Goal: Transaction & Acquisition: Purchase product/service

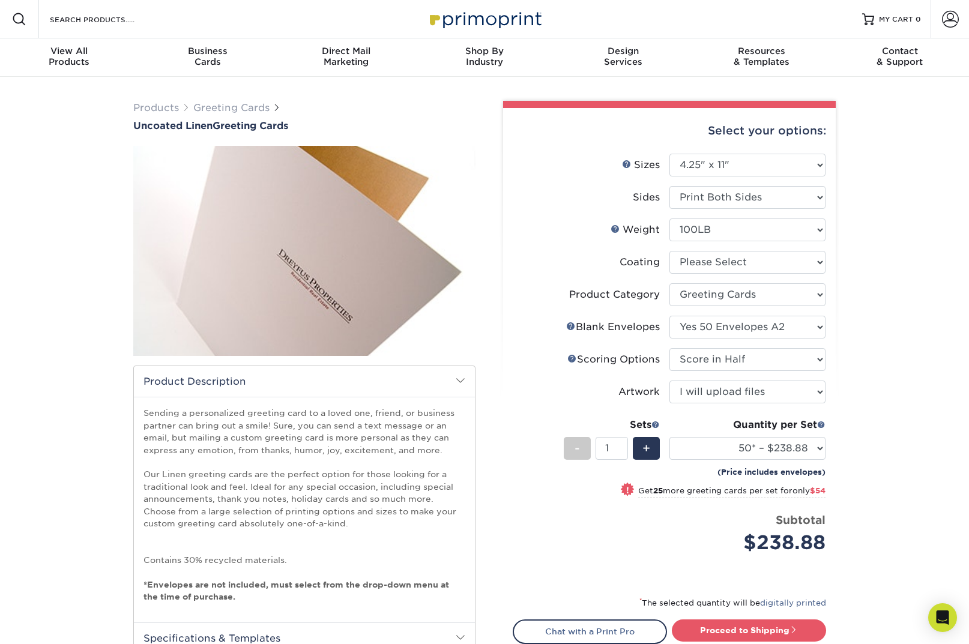
select select "4.25x11.00"
select select "b7f8198f-f281-4438-a52e-cd7a5c5c0cfc"
select select "5793265e-0b37-41ad-abe2-0ce0a9bf8aa0"
select select "b23166fa-223a-4016-b2d3-d3438452c7d9"
select select "upload"
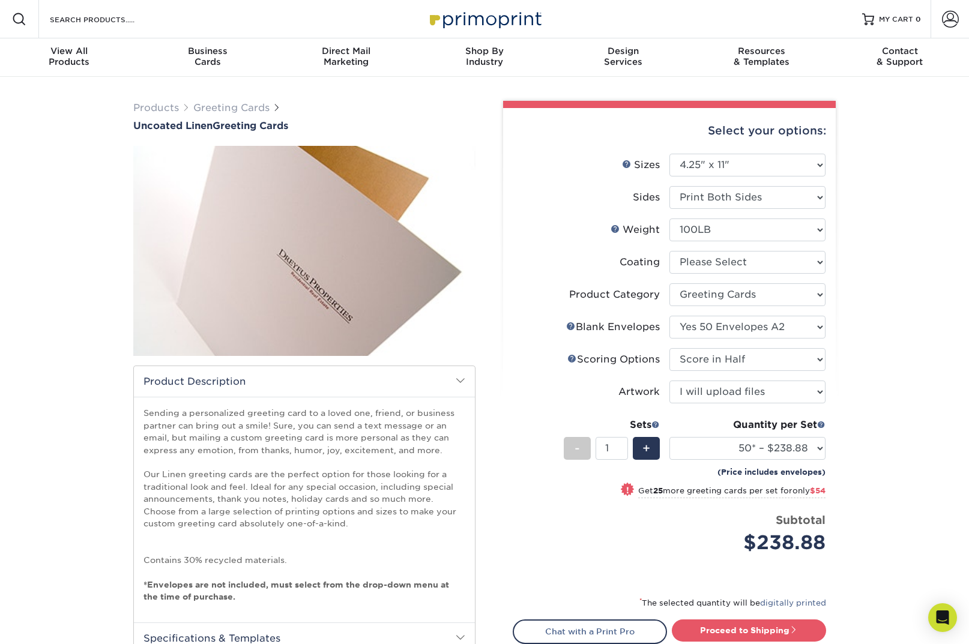
select select "50* – $238.88"
select select "7.00x10.00"
select select "-1"
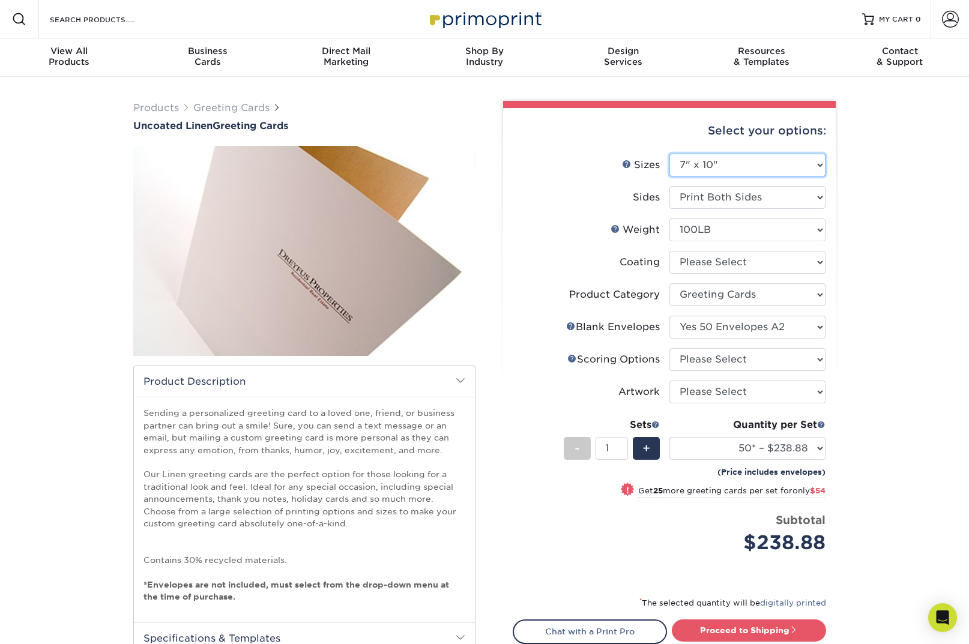
select select "-1"
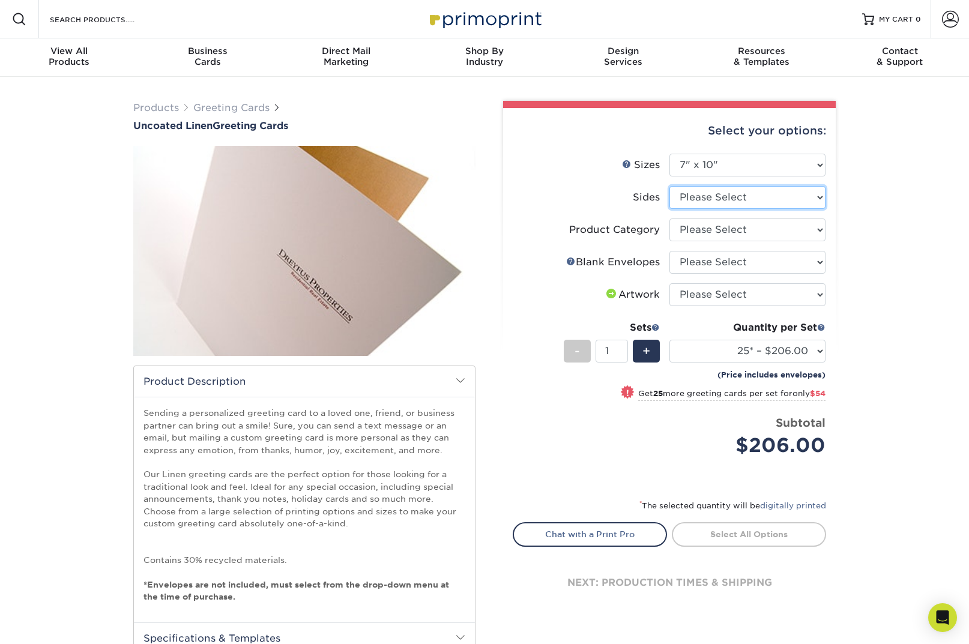
select select "13abbda7-1d64-4f25-8bb2-c179b224825d"
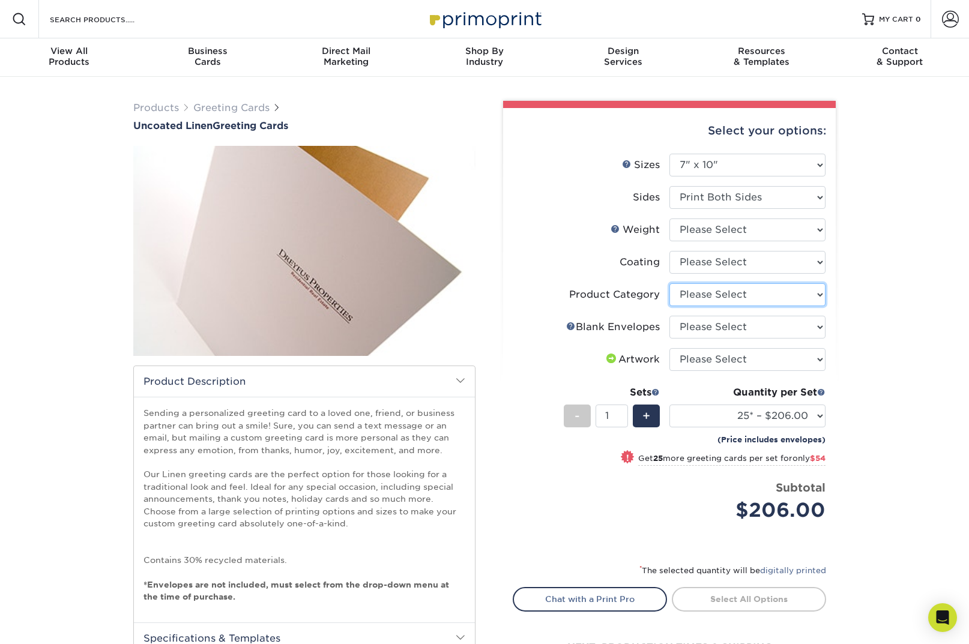
select select "b7f8198f-f281-4438-a52e-cd7a5c5c0cfc"
select select "250* – $548.00"
select select "5adfa5b8-e6b2-468a-8d08-43c9d274ef30"
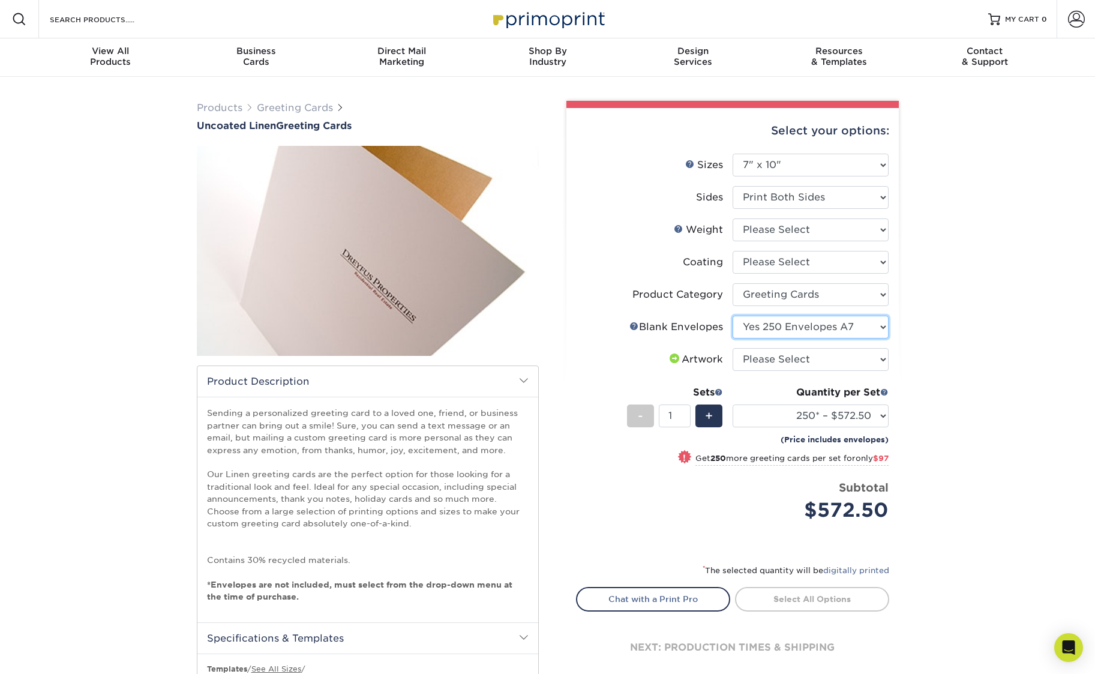
scroll to position [0, 0]
